Goal: Transaction & Acquisition: Purchase product/service

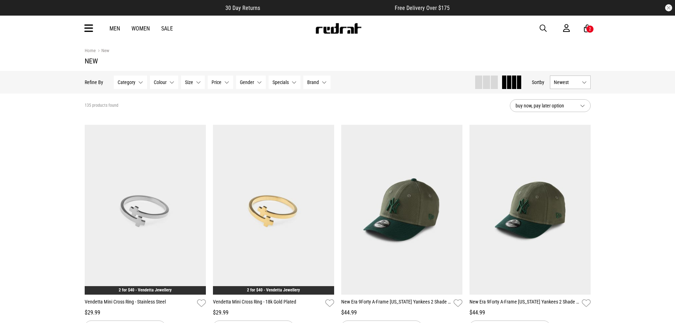
click at [88, 31] on icon at bounding box center [88, 29] width 9 height 12
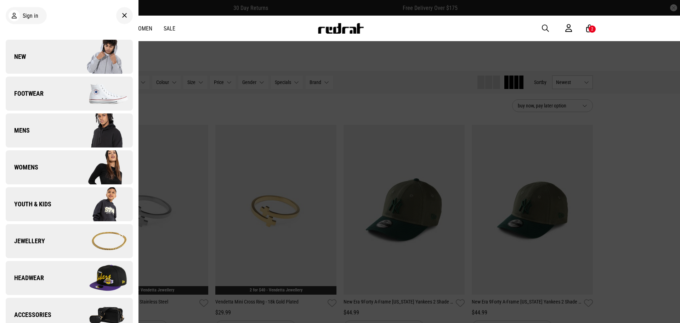
drag, startPoint x: 58, startPoint y: 55, endPoint x: 75, endPoint y: 34, distance: 25.9
click at [58, 55] on link "New" at bounding box center [69, 57] width 127 height 34
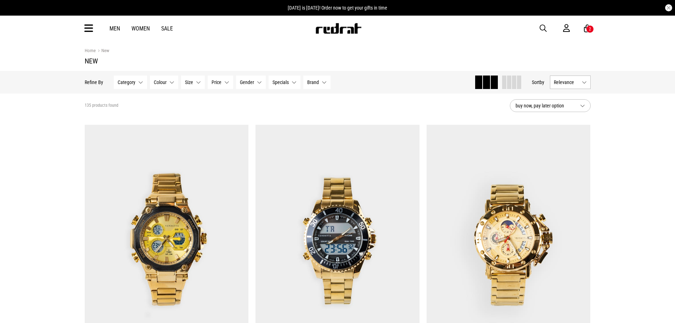
click at [509, 85] on span at bounding box center [509, 81] width 4 height 13
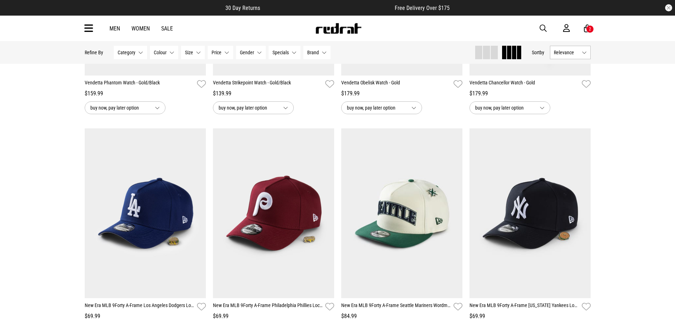
scroll to position [248, 0]
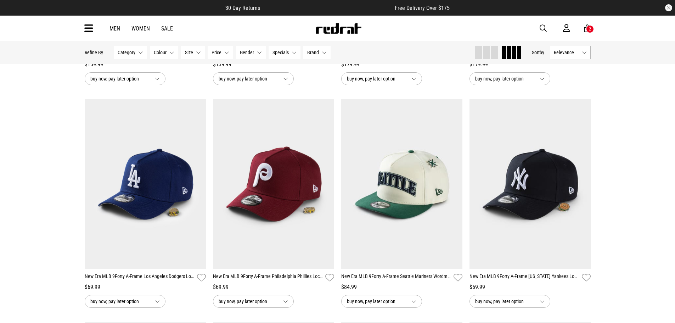
click at [579, 53] on button "Relevance" at bounding box center [570, 52] width 41 height 13
click at [581, 65] on li "Newest" at bounding box center [570, 65] width 40 height 13
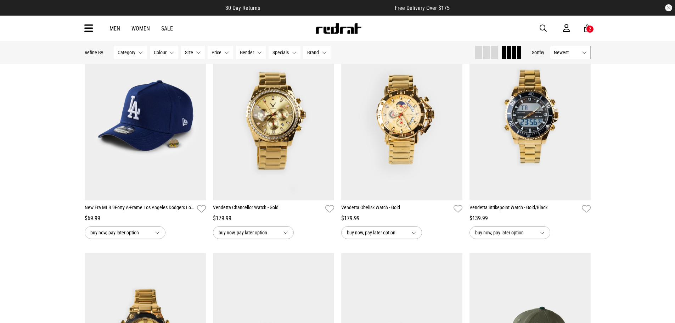
scroll to position [526, 0]
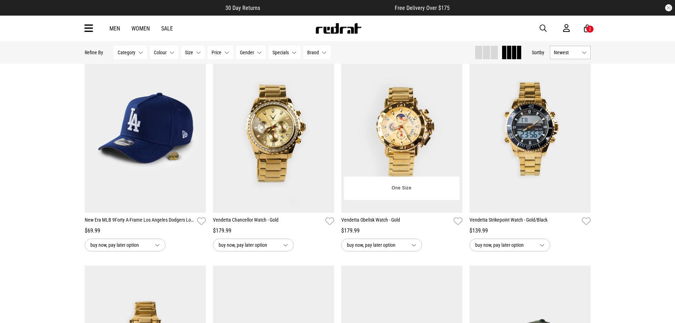
click at [412, 136] on img at bounding box center [401, 128] width 121 height 170
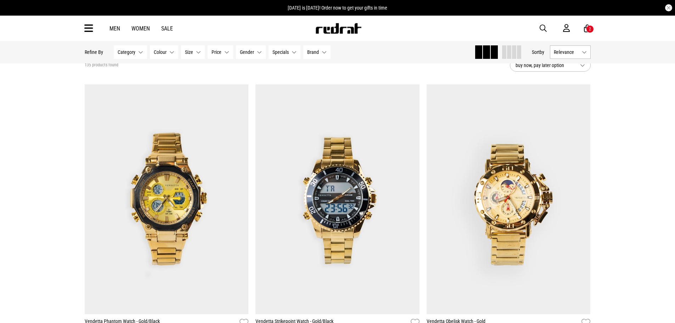
click at [509, 51] on span at bounding box center [509, 51] width 4 height 13
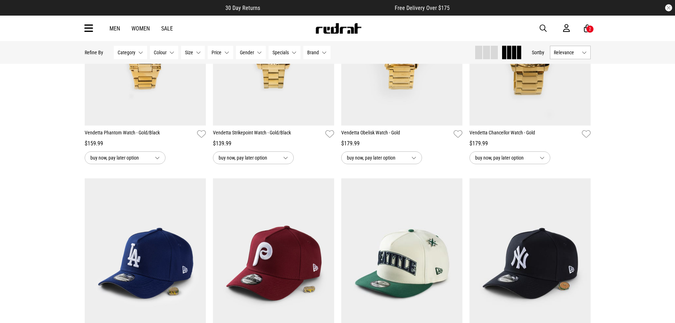
scroll to position [76, 0]
